Goal: Communication & Community: Answer question/provide support

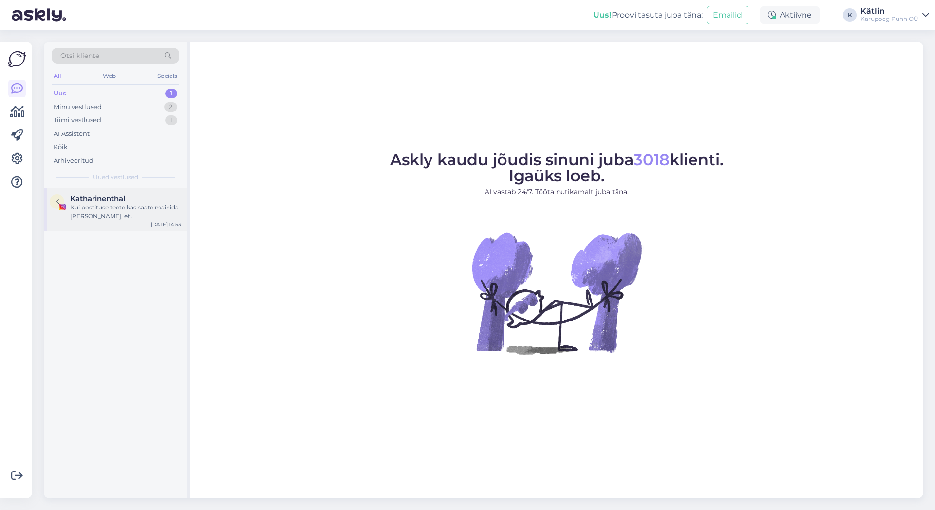
click at [128, 206] on div "Kui postituse teete kas saate mainida [PERSON_NAME], et [PERSON_NAME] mängunurk…" at bounding box center [125, 212] width 111 height 18
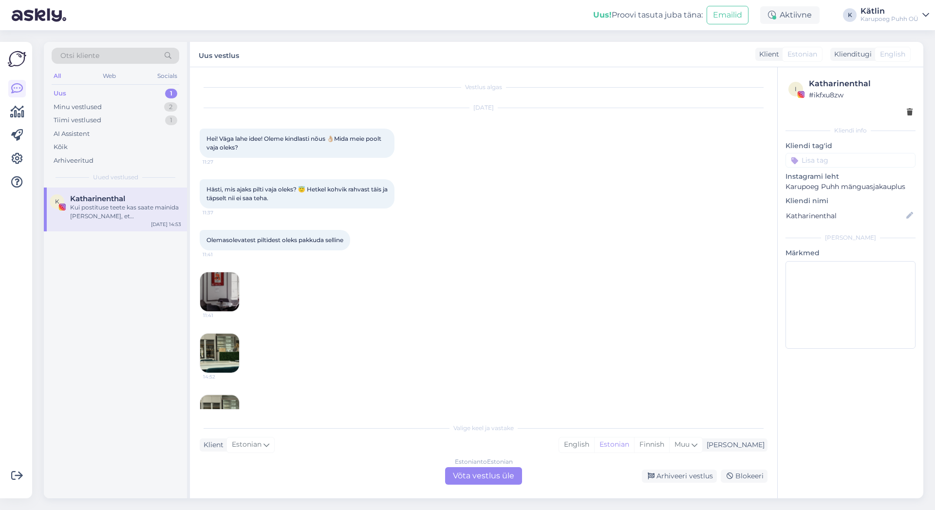
scroll to position [137, 0]
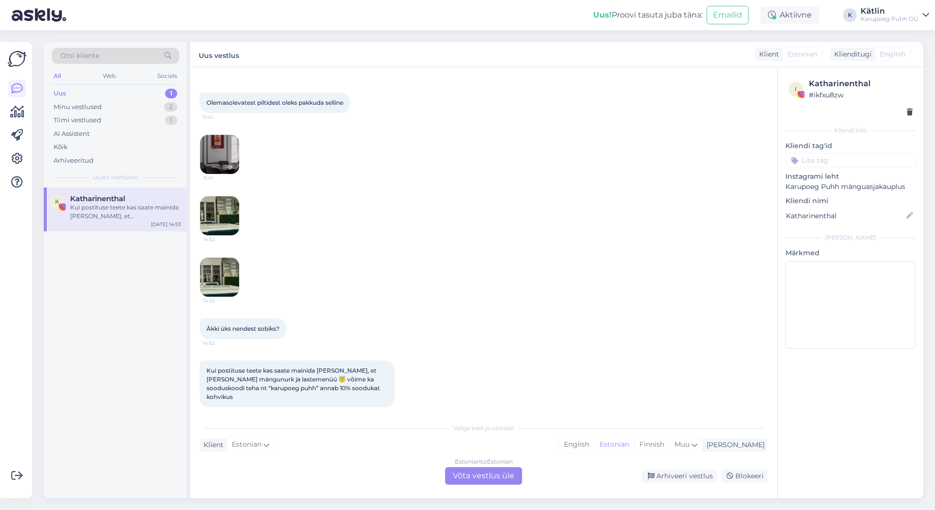
click at [77, 91] on div "Uus 1" at bounding box center [116, 94] width 128 height 14
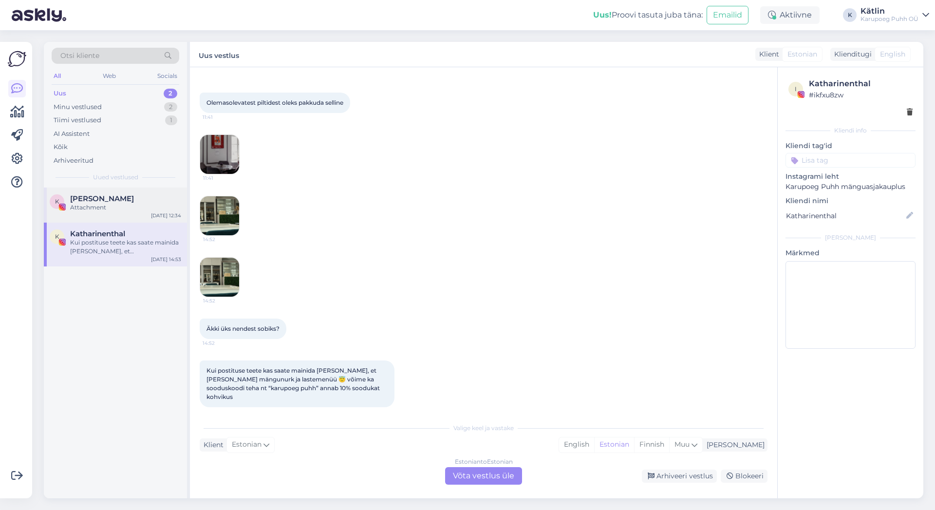
click at [95, 199] on span "[PERSON_NAME]" at bounding box center [102, 198] width 64 height 9
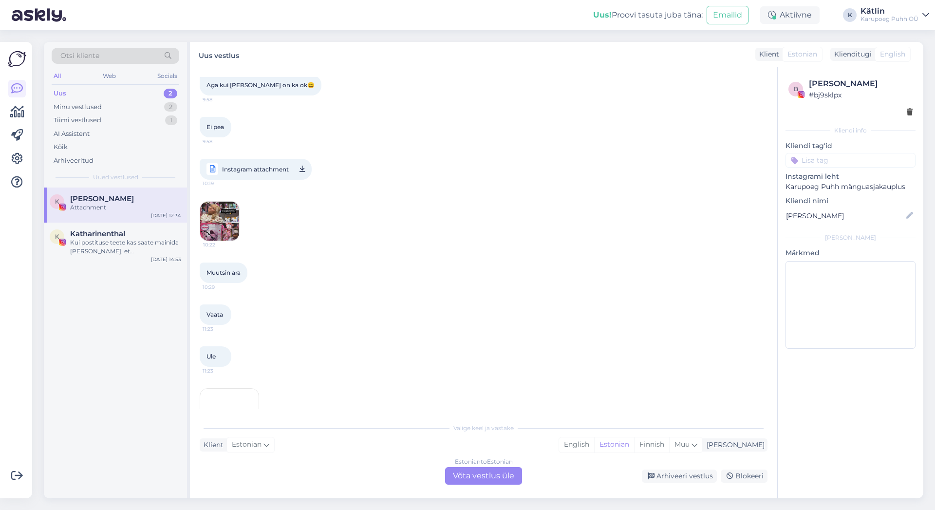
scroll to position [1286, 0]
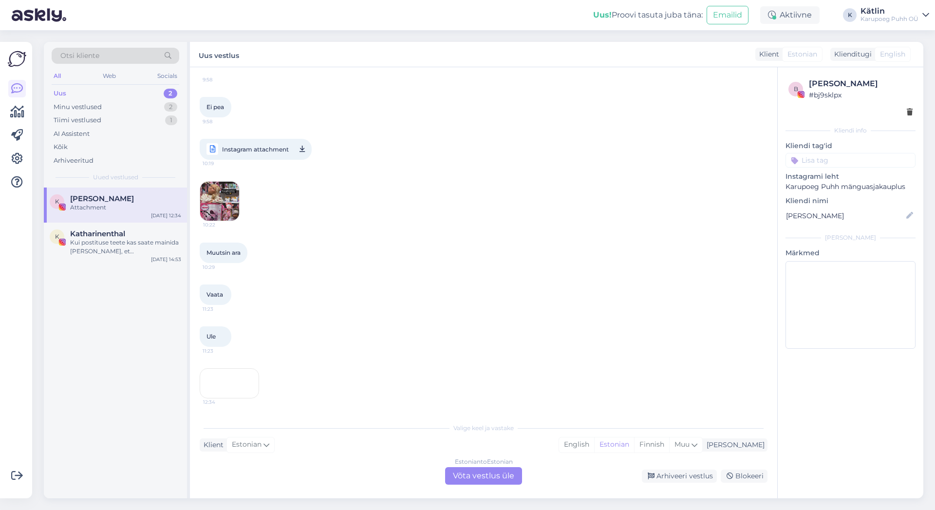
click at [230, 249] on span "Muutsin ara" at bounding box center [224, 252] width 34 height 7
click at [230, 182] on img at bounding box center [219, 201] width 39 height 39
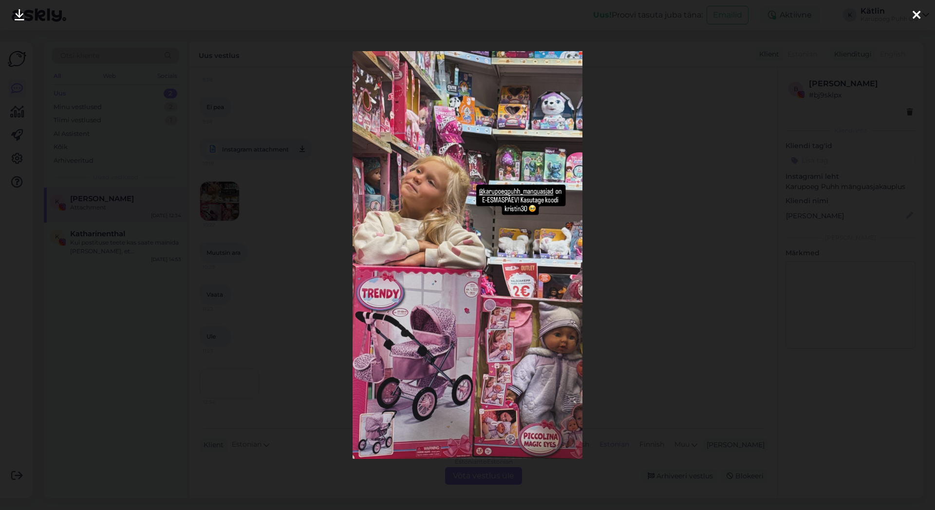
click at [921, 15] on div at bounding box center [916, 15] width 19 height 31
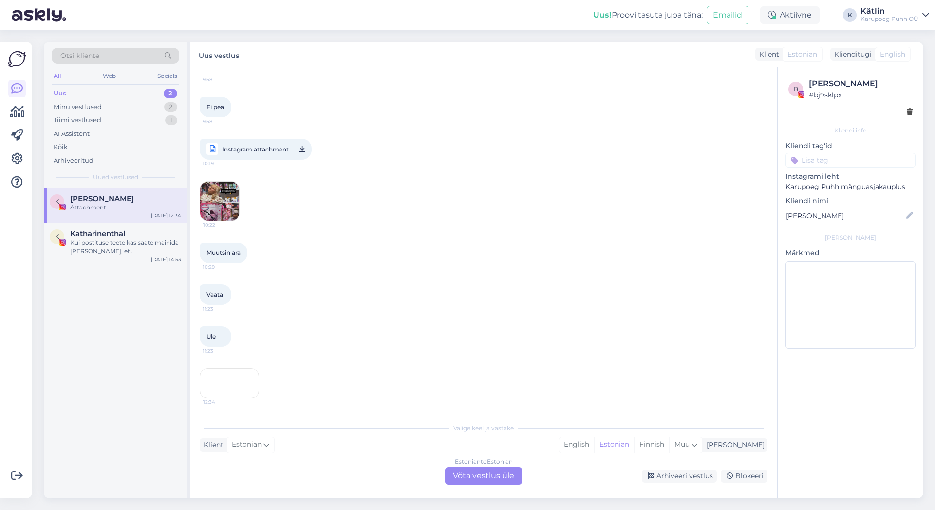
click at [237, 375] on div "12:34" at bounding box center [229, 383] width 59 height 30
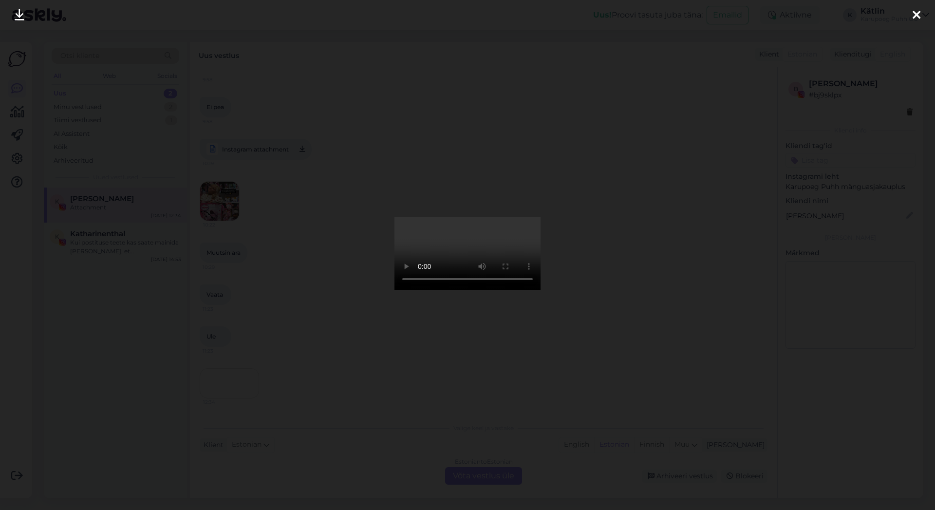
click at [911, 14] on div at bounding box center [916, 15] width 19 height 31
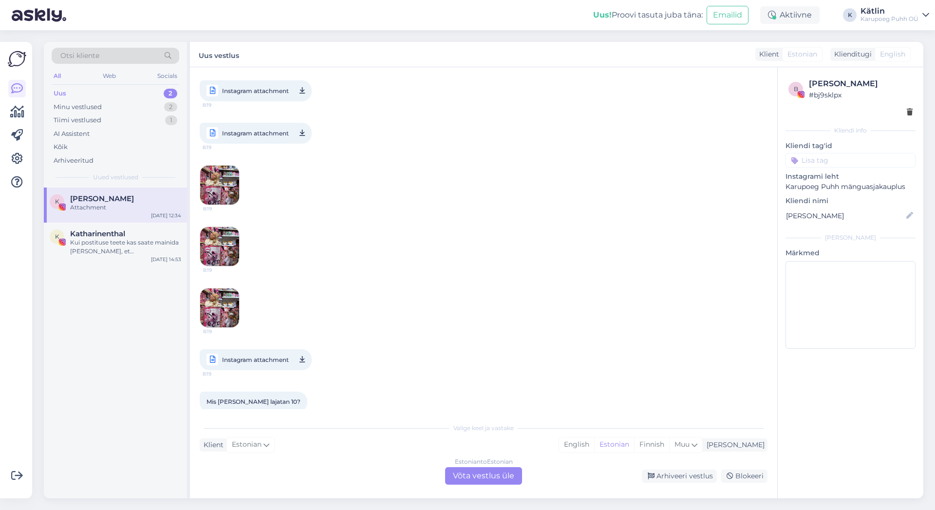
scroll to position [675, 0]
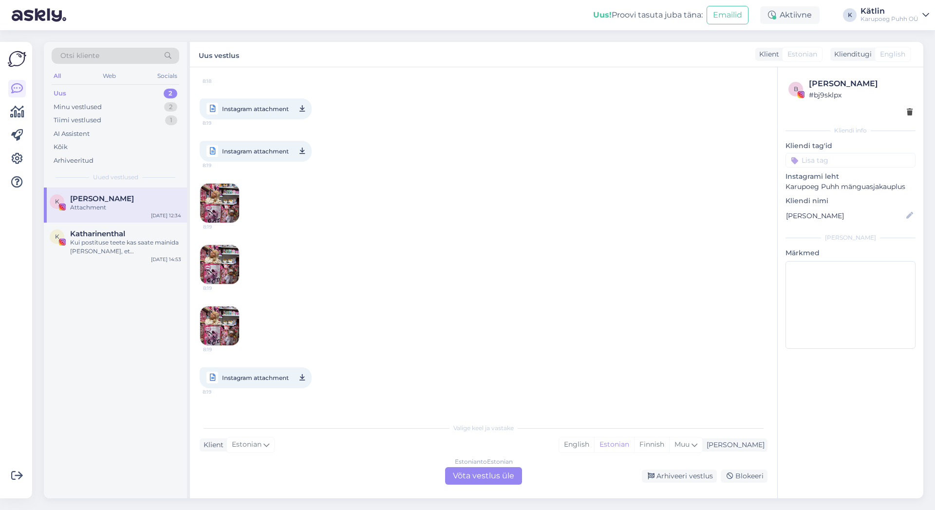
click at [216, 194] on img at bounding box center [219, 203] width 39 height 39
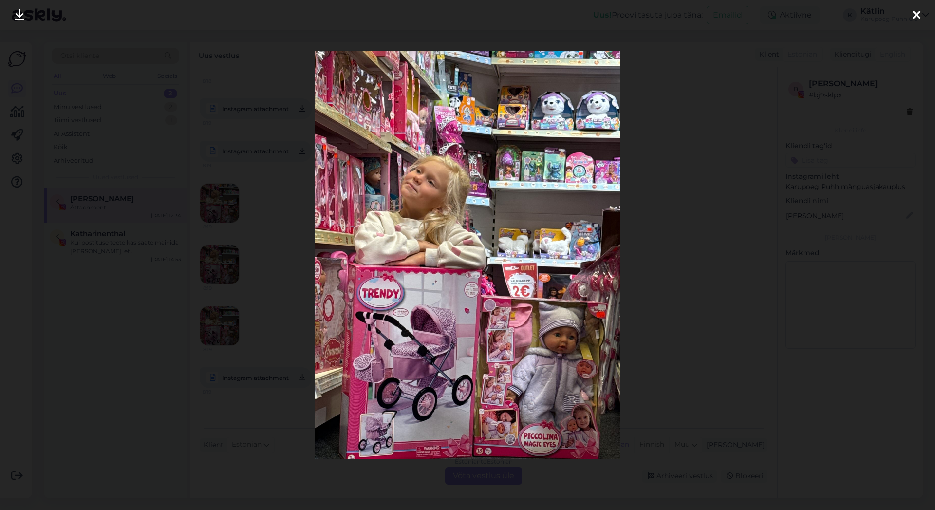
click at [601, 237] on img at bounding box center [468, 255] width 306 height 408
click at [907, 13] on div at bounding box center [916, 15] width 19 height 31
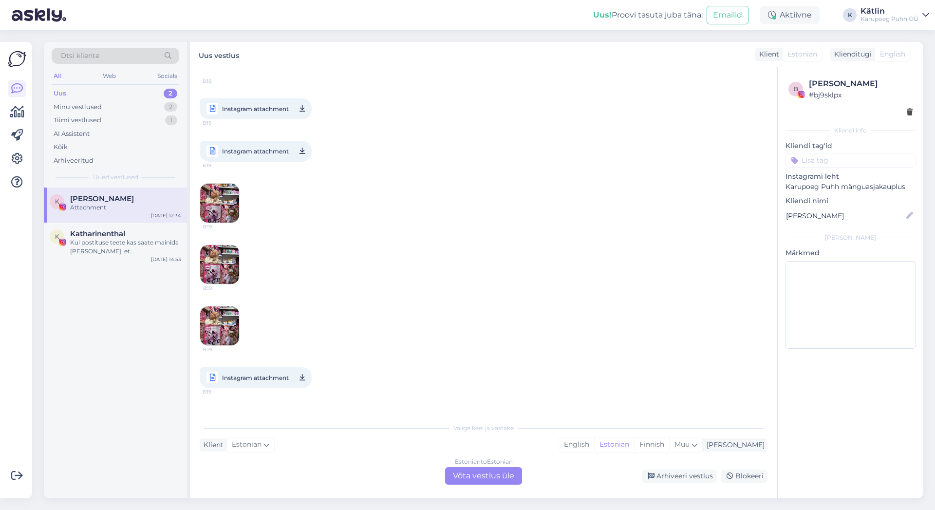
click at [224, 255] on img at bounding box center [219, 264] width 39 height 39
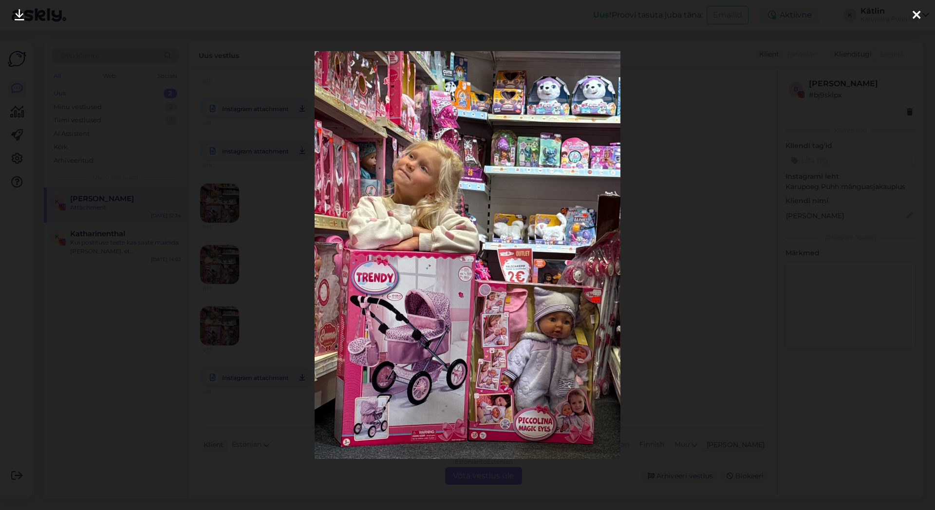
click at [915, 18] on icon at bounding box center [917, 15] width 8 height 13
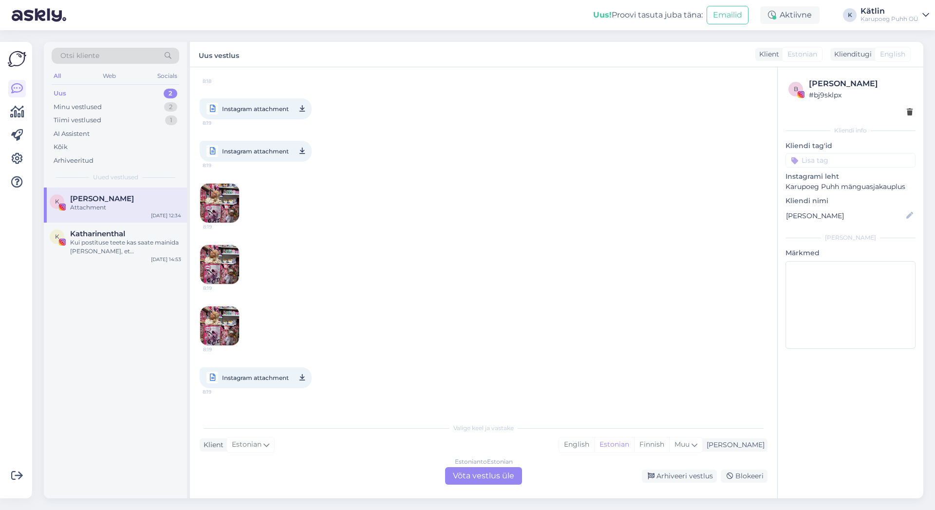
click at [220, 306] on img at bounding box center [219, 325] width 39 height 39
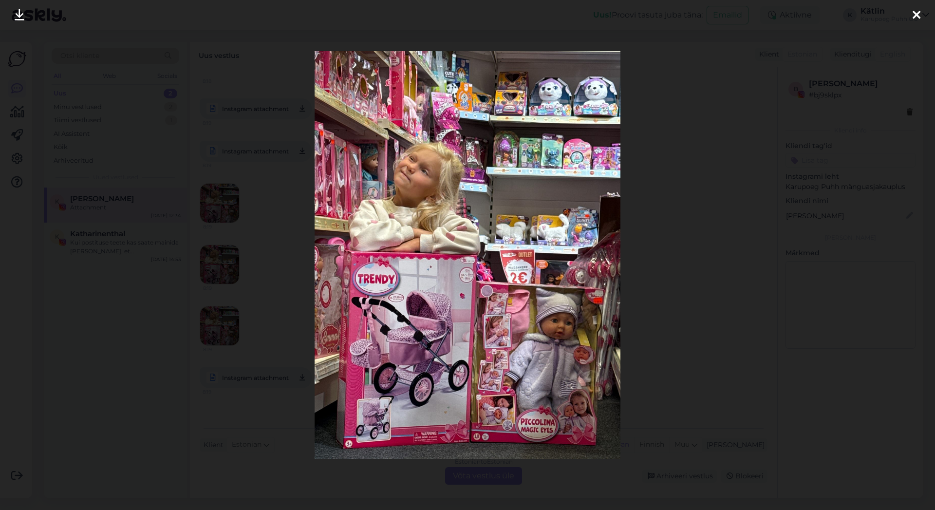
click at [923, 18] on div at bounding box center [916, 15] width 19 height 31
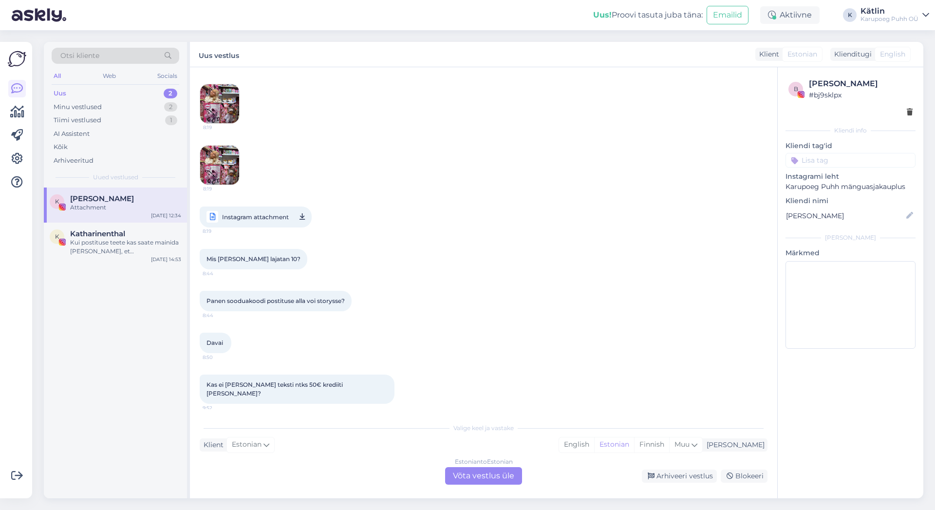
scroll to position [841, 0]
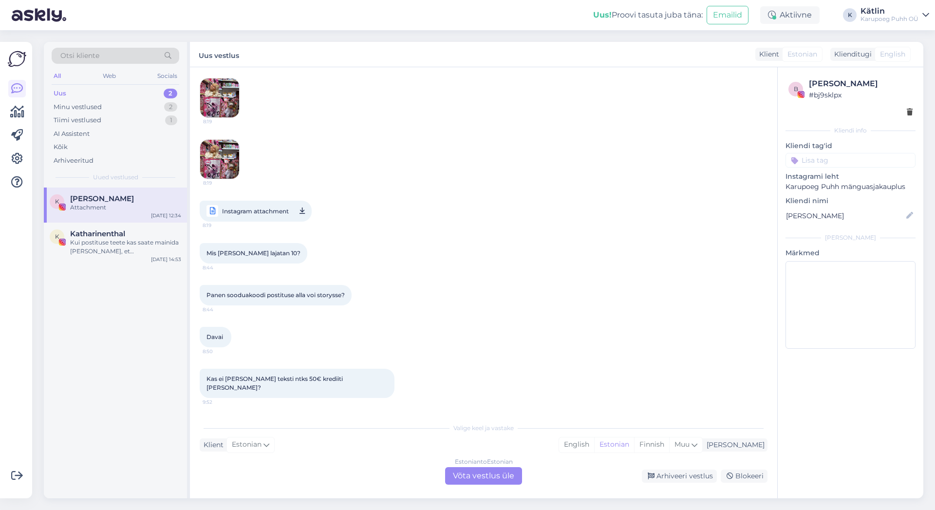
click at [270, 205] on span "Instagram attachment" at bounding box center [255, 211] width 67 height 12
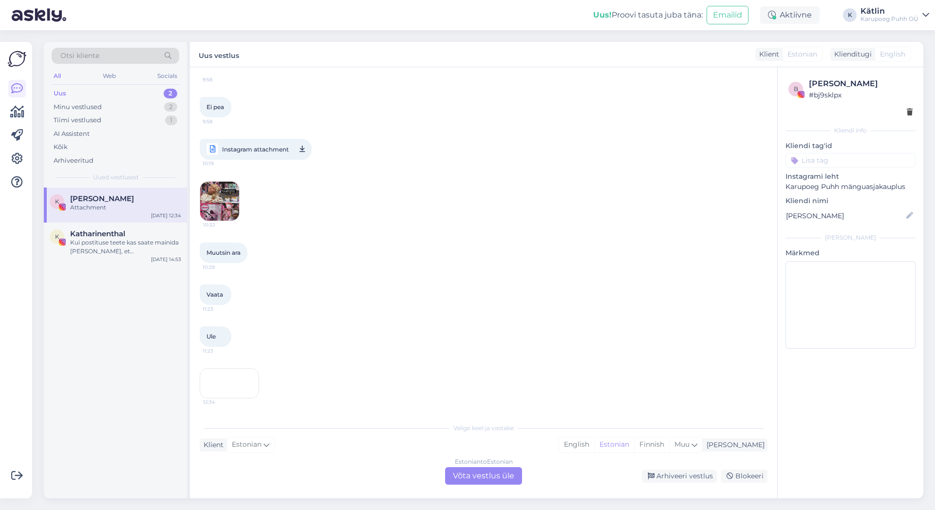
scroll to position [1248, 0]
click at [276, 143] on span "Instagram attachment" at bounding box center [255, 149] width 67 height 12
click at [222, 182] on img at bounding box center [219, 201] width 39 height 39
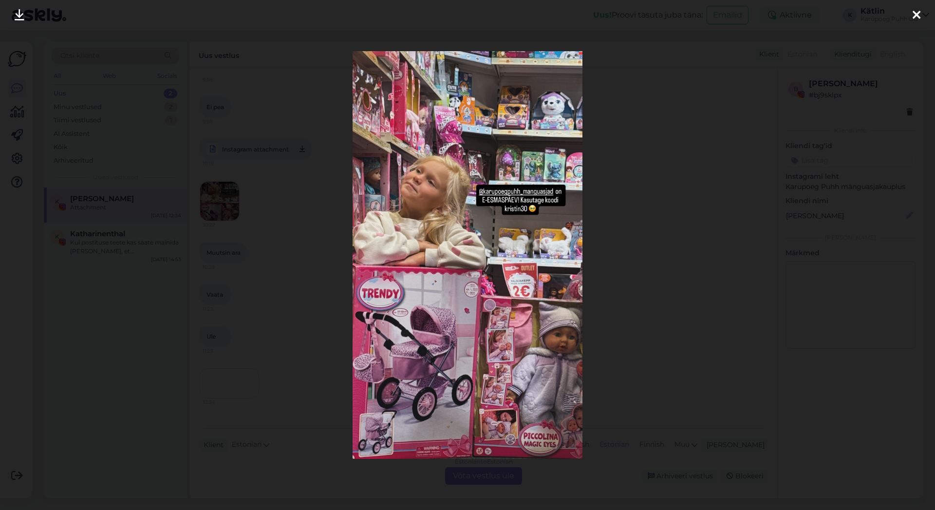
click at [918, 19] on icon at bounding box center [917, 15] width 8 height 13
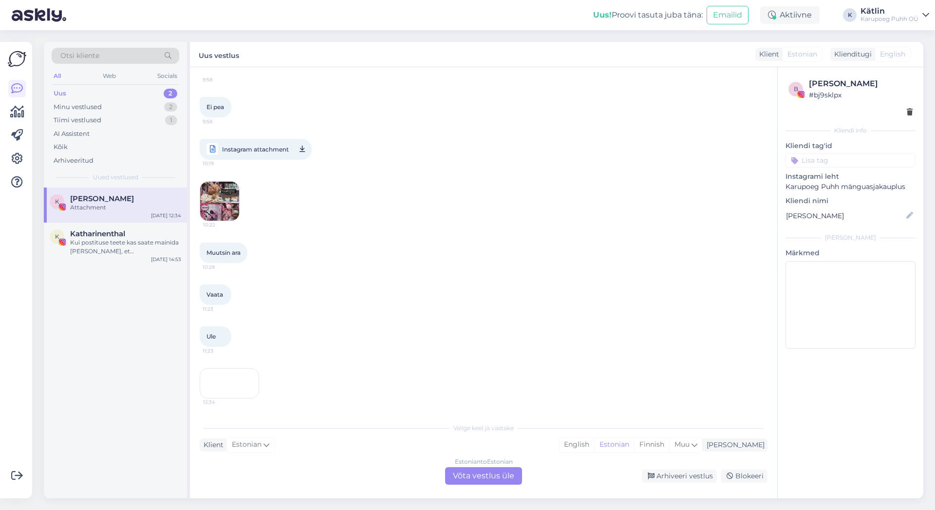
click at [249, 368] on div "12:34" at bounding box center [229, 383] width 59 height 30
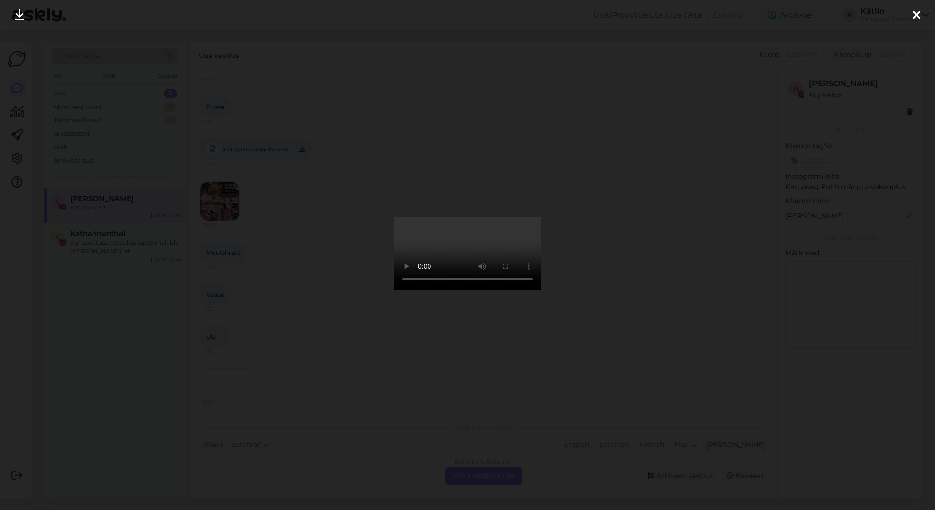
click at [911, 12] on div at bounding box center [916, 15] width 19 height 31
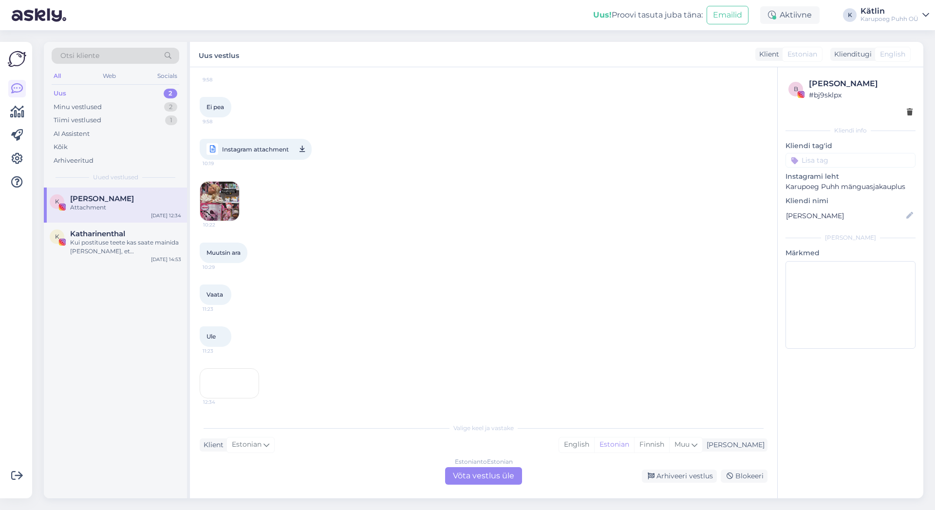
click at [226, 182] on img at bounding box center [219, 201] width 39 height 39
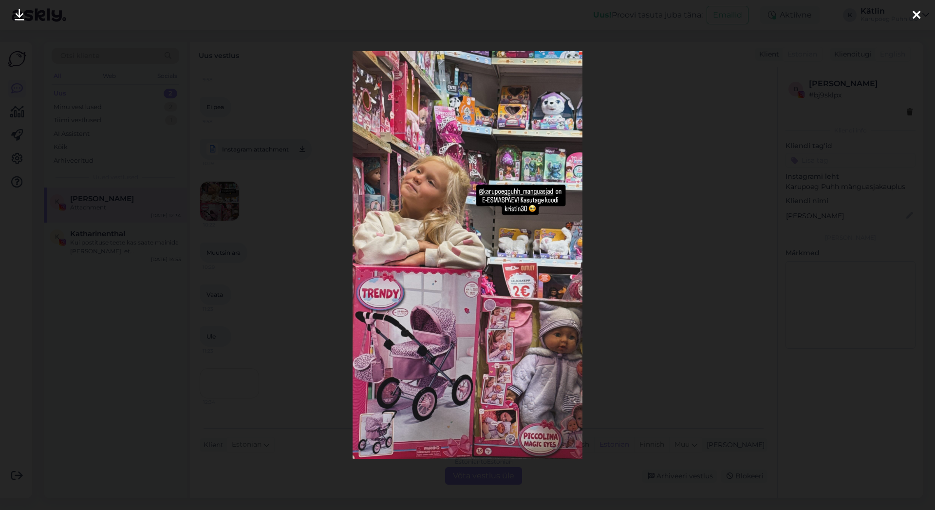
click at [917, 15] on icon at bounding box center [917, 15] width 8 height 13
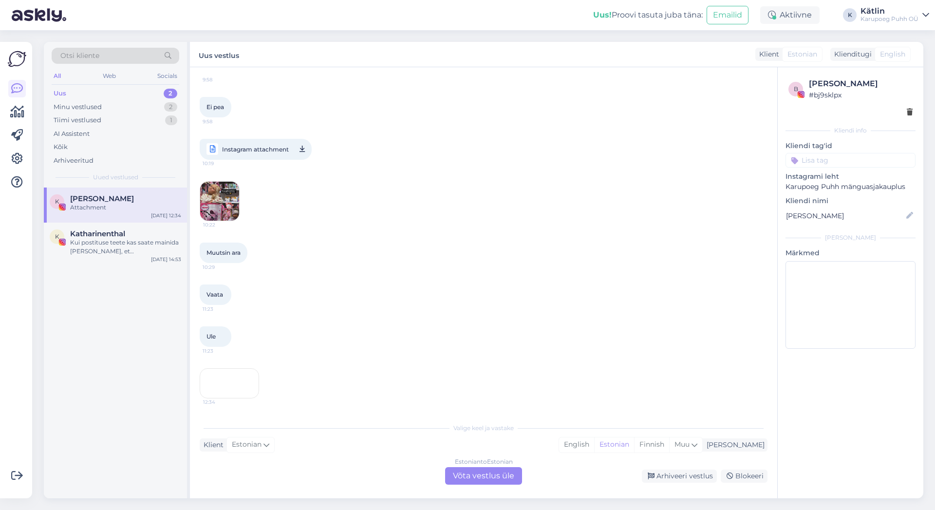
scroll to position [1248, 0]
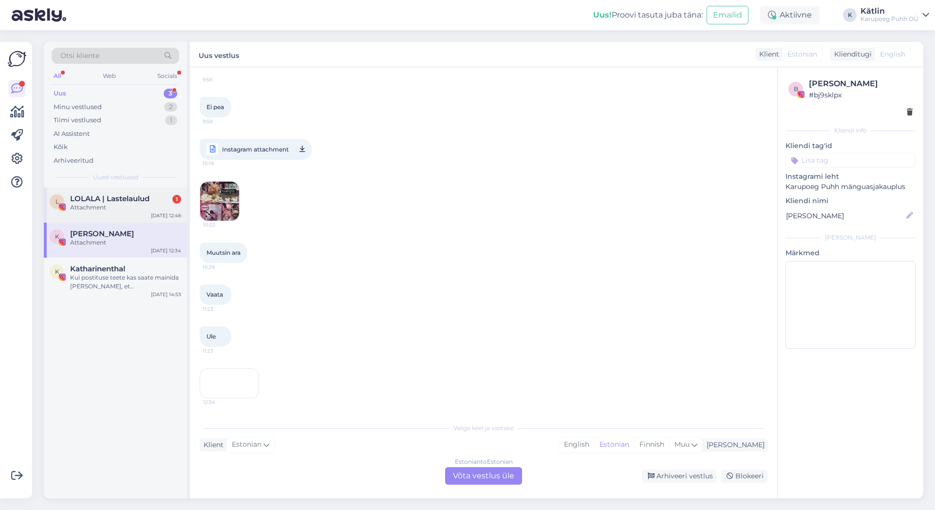
click at [127, 213] on div "L LOLALA | Lastelaulud 1 Attachment [DATE] 12:46" at bounding box center [115, 205] width 143 height 35
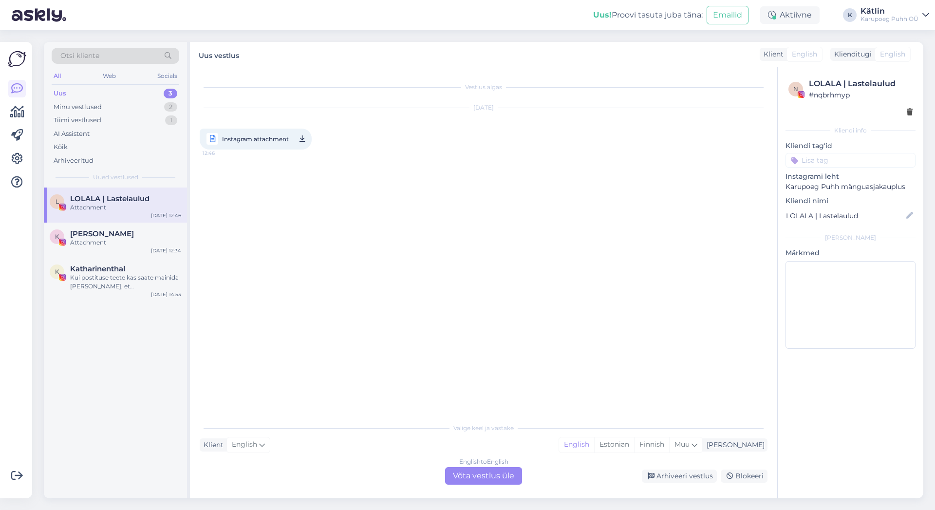
scroll to position [0, 0]
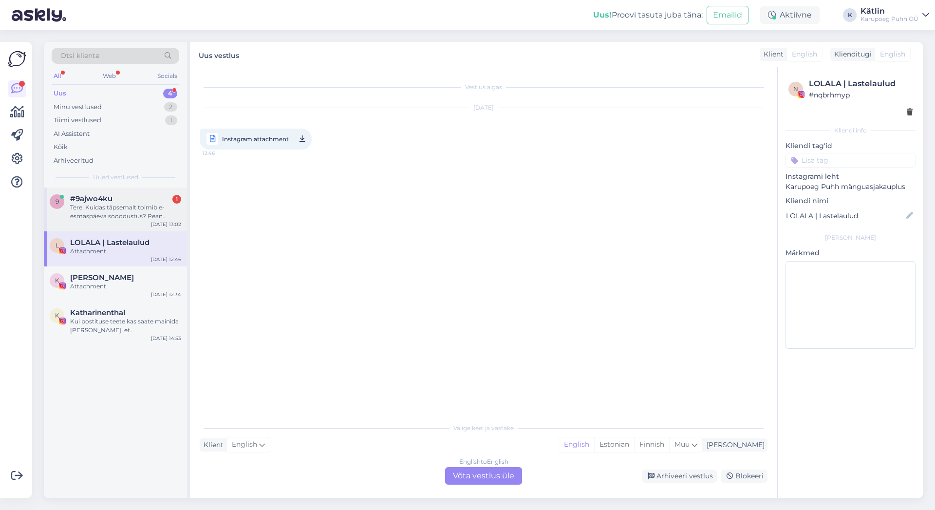
click at [126, 209] on div "Tere! Kuidas täpsemalt toimib e-esmaspäeva sooodustus? Pean ostma 20€ eest [PER…" at bounding box center [125, 212] width 111 height 18
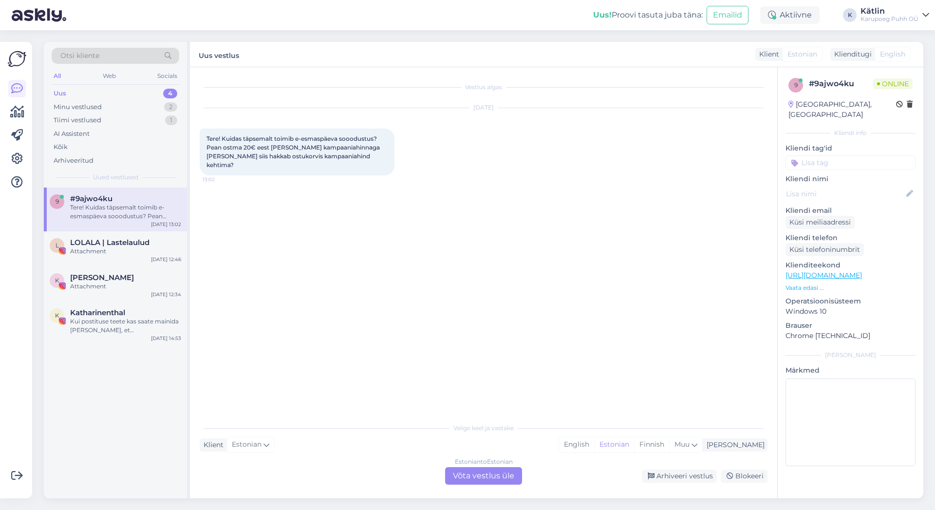
click at [502, 478] on div "Estonian to Estonian Võta vestlus üle" at bounding box center [483, 476] width 77 height 18
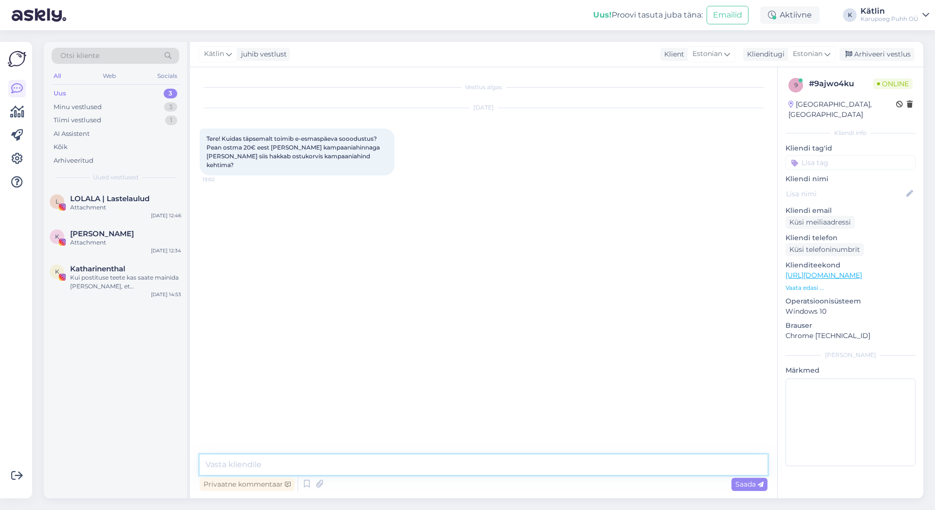
click at [375, 467] on textarea at bounding box center [484, 465] width 568 height 20
type textarea "Tere!"
click at [311, 484] on icon at bounding box center [307, 484] width 12 height 15
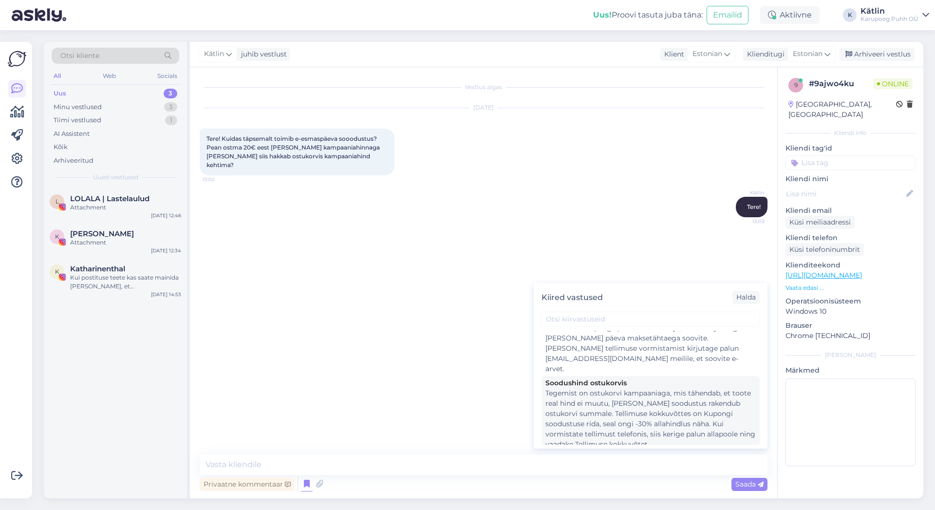
scroll to position [737, 0]
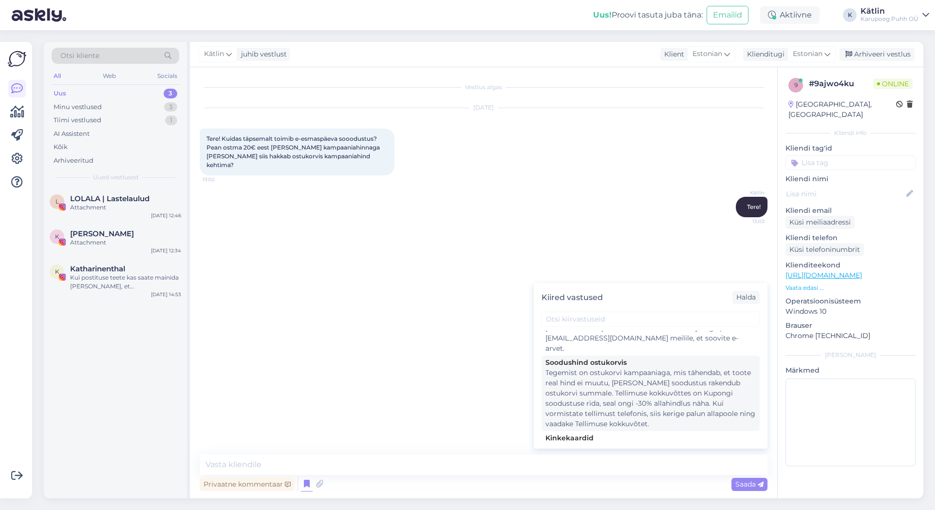
click at [634, 395] on div "Tegemist on ostukorvi kampaaniaga, mis tähendab, et toote real hind ei muutu, […" at bounding box center [651, 398] width 210 height 61
type textarea "Tegemist on ostukorvi kampaaniaga, mis tähendab, et toote real hind ei muutu, […"
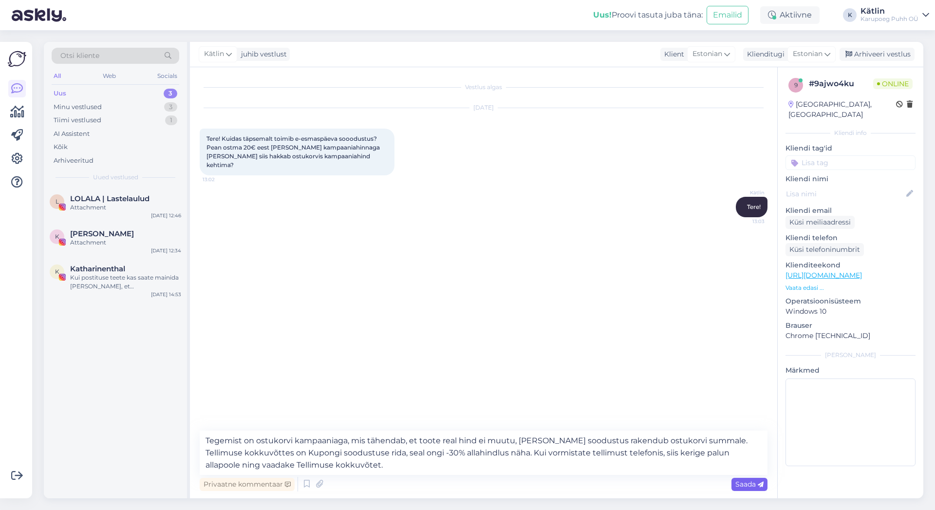
click at [756, 484] on span "Saada" at bounding box center [750, 484] width 28 height 9
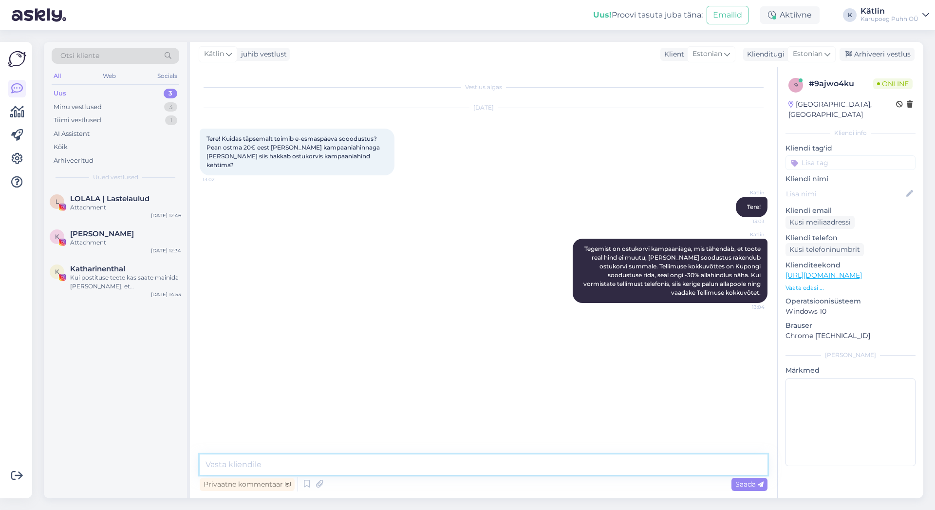
click at [404, 458] on textarea at bounding box center [484, 465] width 568 height 20
type textarea "r"
type textarea "e"
type textarea "Kampaania ei kehti ainult LEGO ja Kinderkrafti toodetele"
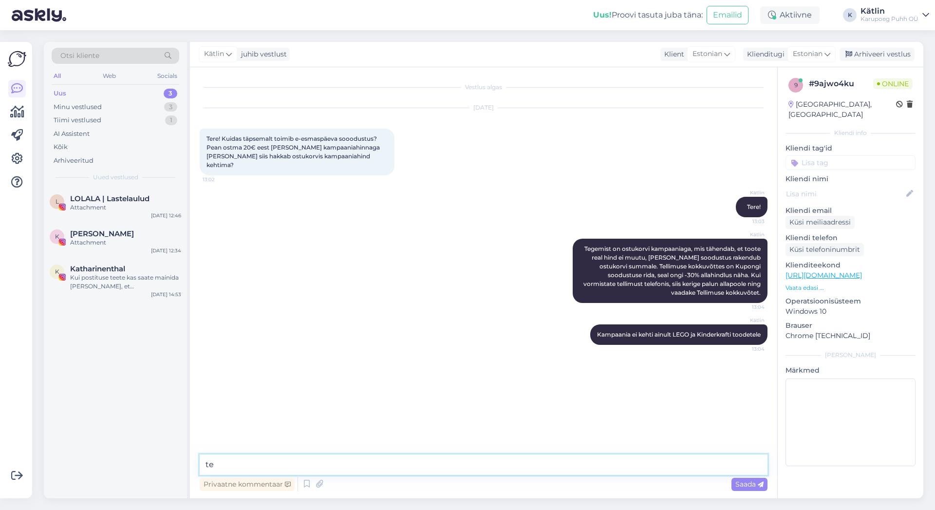
type textarea "t"
type textarea "kõik teised tooted, millel on juures [GEOGRAPHIC_DATA], osalevad kampaanias"
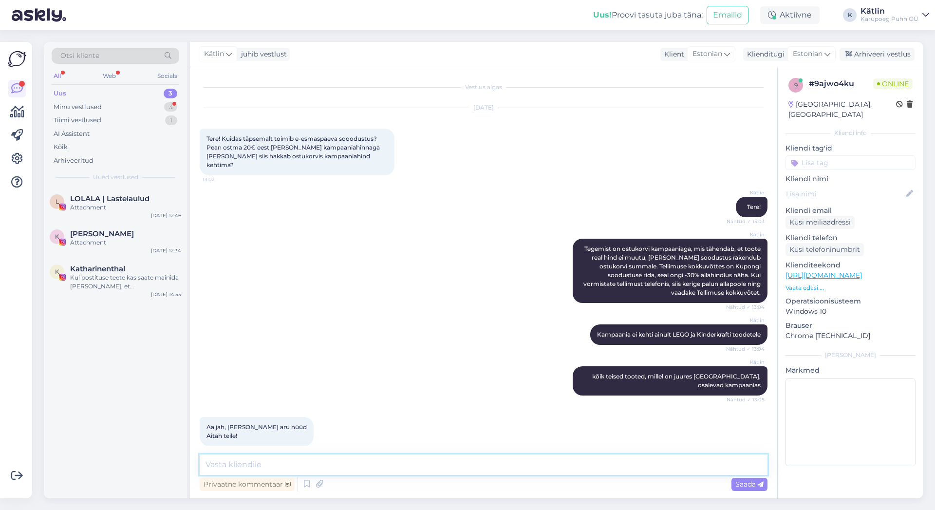
scroll to position [2, 0]
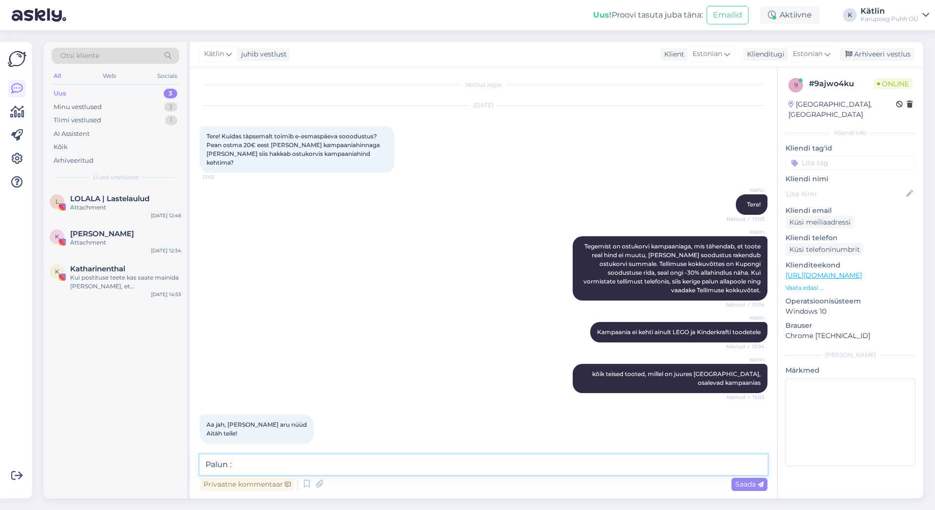
type textarea "Palun :)"
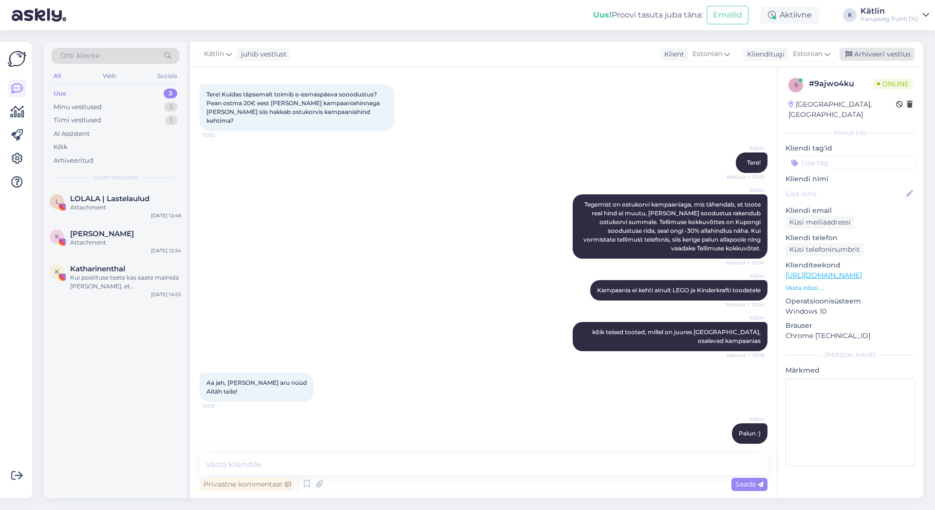
click at [877, 56] on div "Arhiveeri vestlus" at bounding box center [877, 54] width 75 height 13
